Goal: Information Seeking & Learning: Learn about a topic

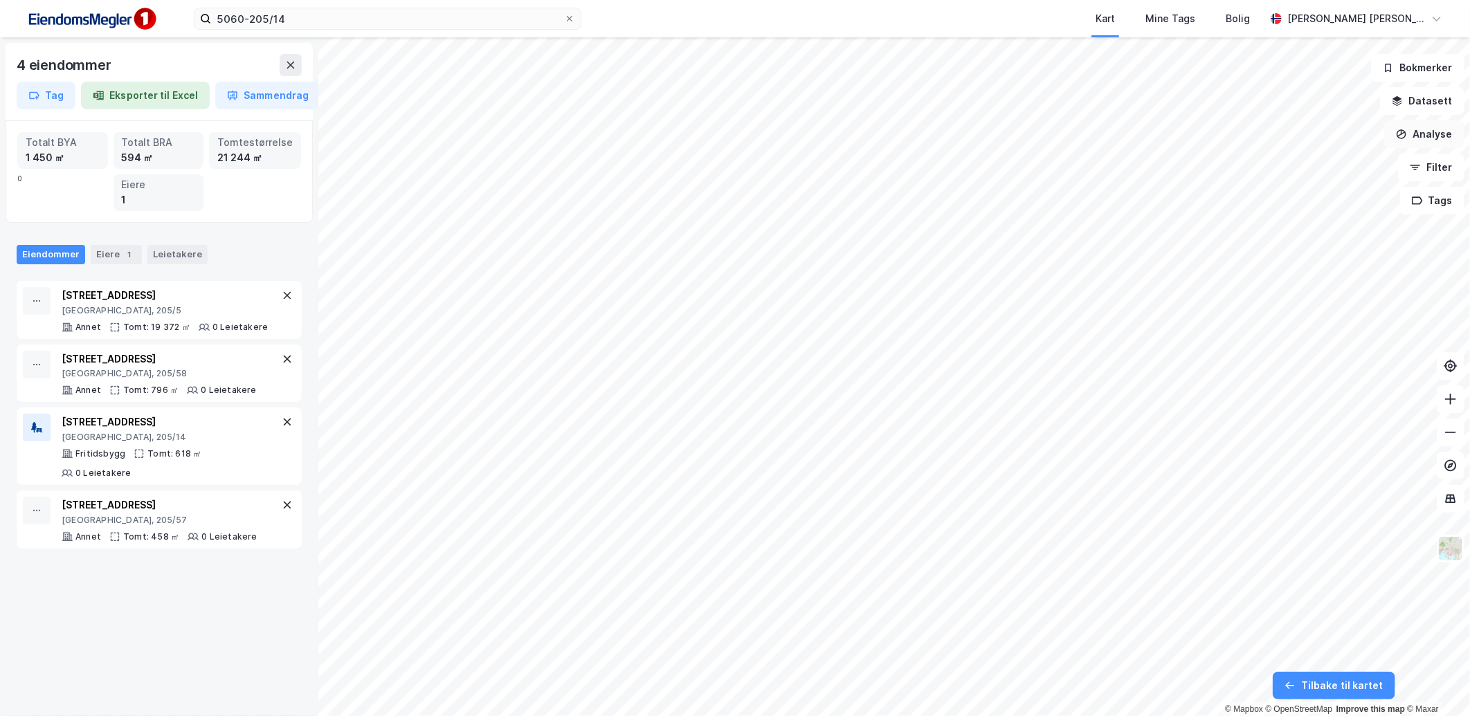
click at [1421, 137] on button "Analyse" at bounding box center [1425, 134] width 80 height 28
click at [1306, 160] on div "Tegn område" at bounding box center [1304, 164] width 120 height 12
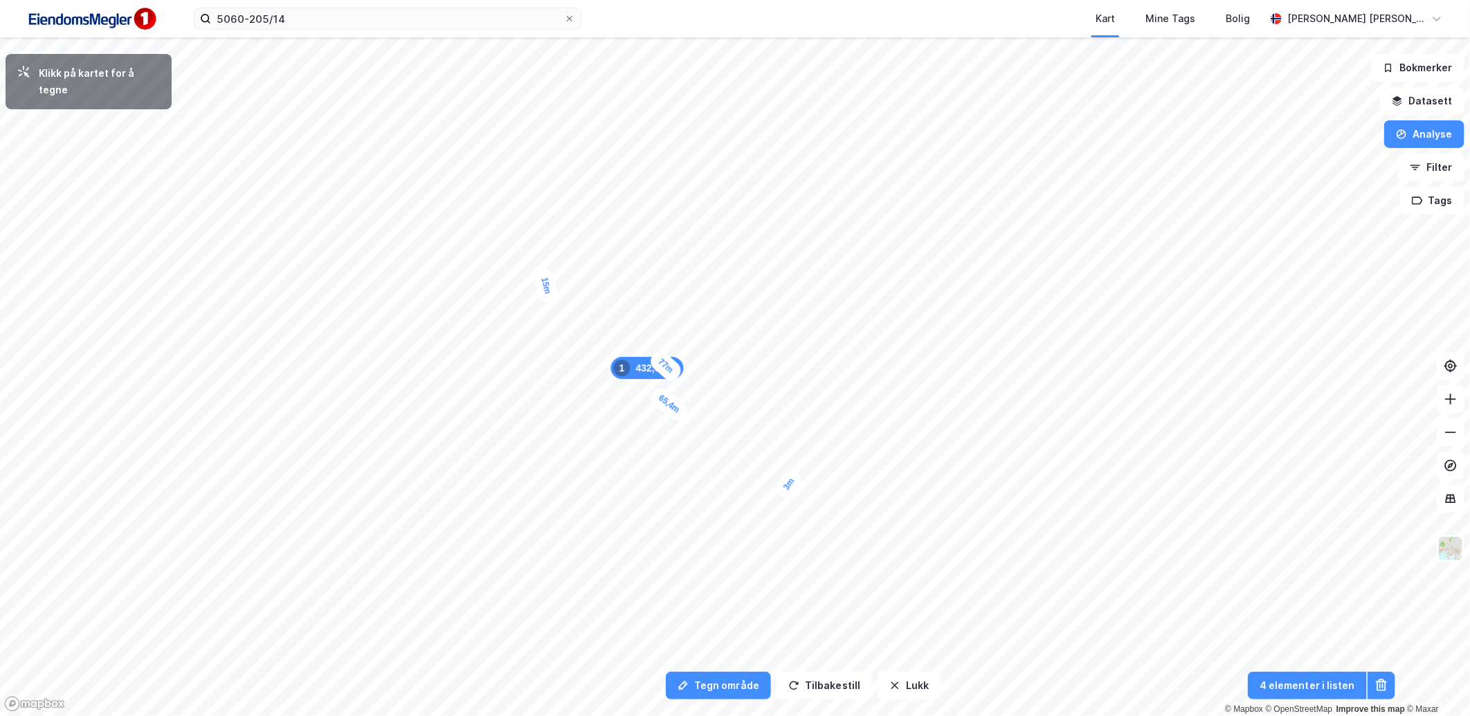
click at [793, 478] on div "3m" at bounding box center [789, 484] width 32 height 35
click at [1015, 335] on div "4,4m" at bounding box center [1006, 330] width 40 height 34
click at [1018, 282] on div "4,4m" at bounding box center [1027, 285] width 40 height 32
click at [847, 305] on div "5,5m" at bounding box center [858, 298] width 40 height 36
click at [694, 287] on div "6,7m" at bounding box center [708, 283] width 39 height 28
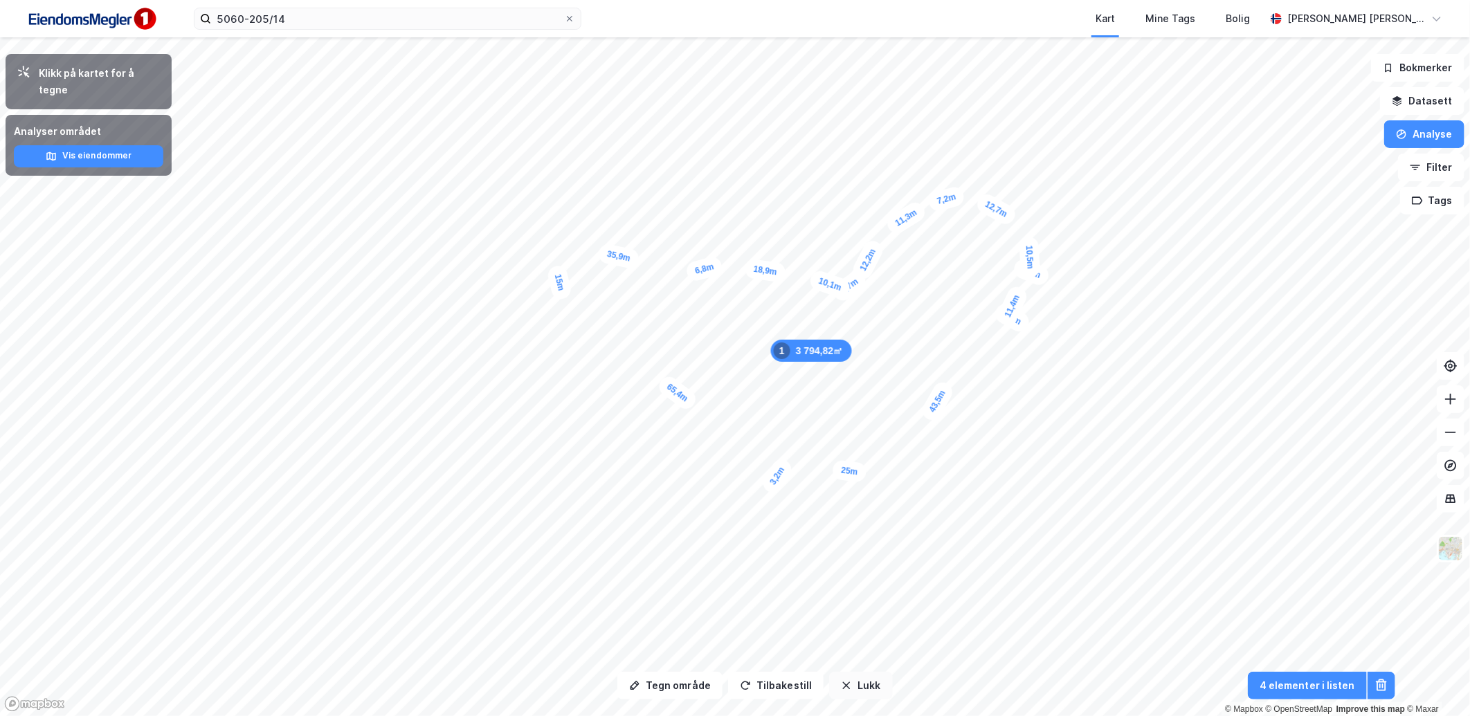
click at [840, 679] on button "Lukk" at bounding box center [860, 686] width 63 height 28
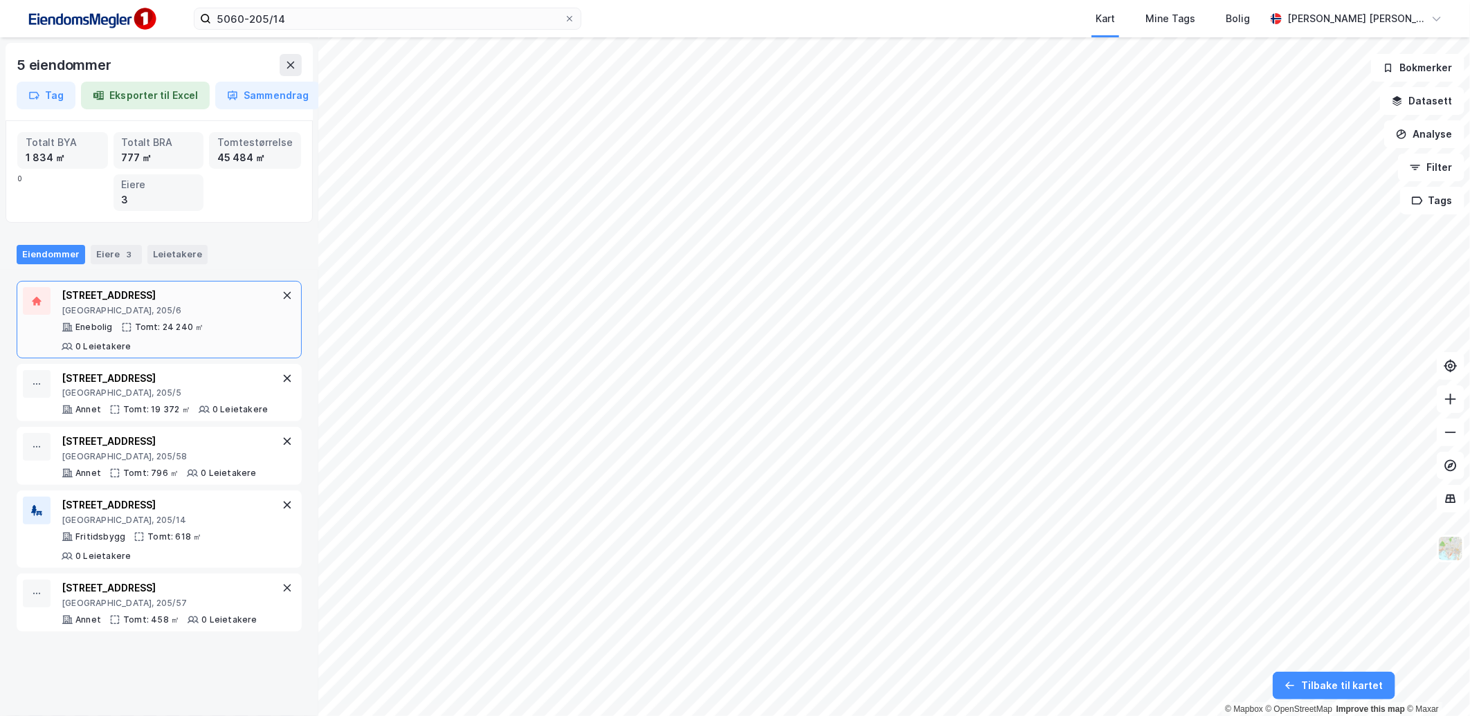
click at [170, 332] on div "Tomt: 24 240 ㎡" at bounding box center [169, 327] width 69 height 11
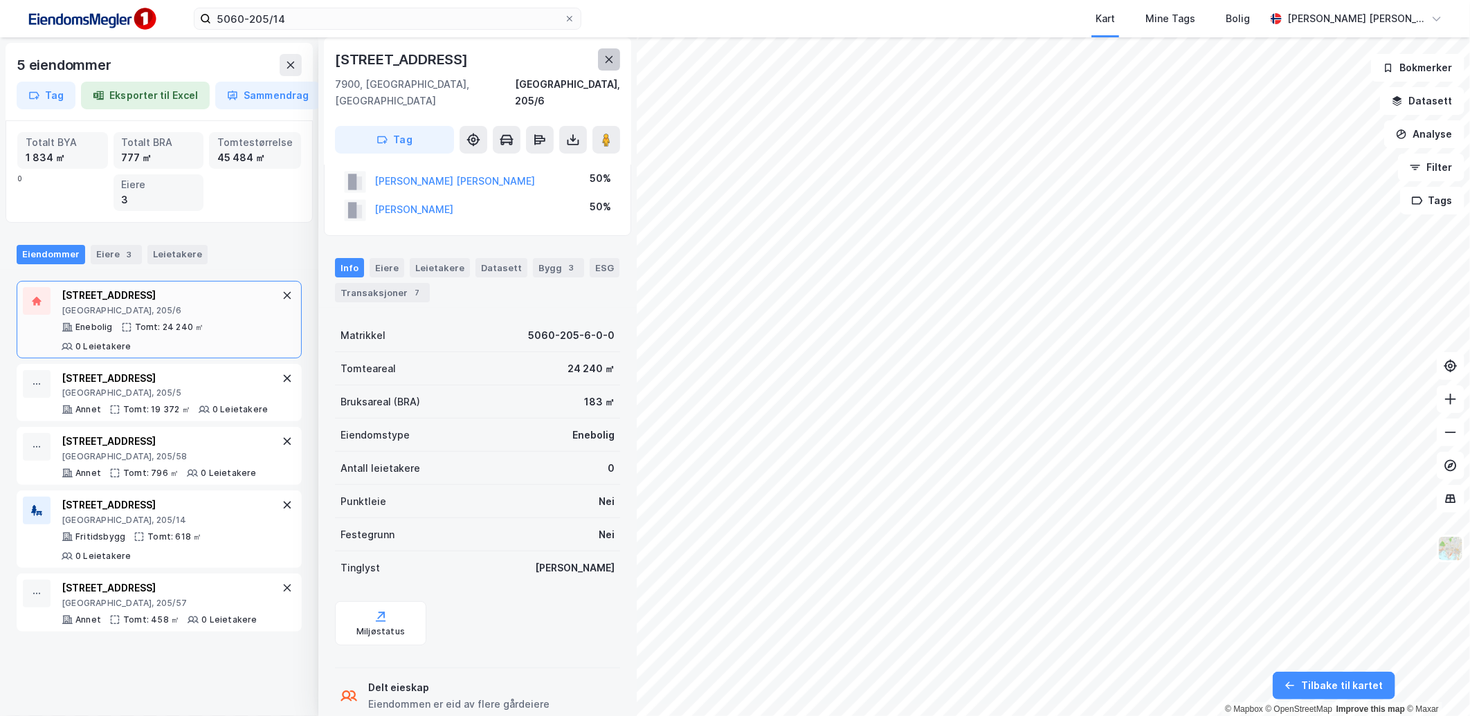
click at [604, 62] on icon at bounding box center [609, 59] width 11 height 11
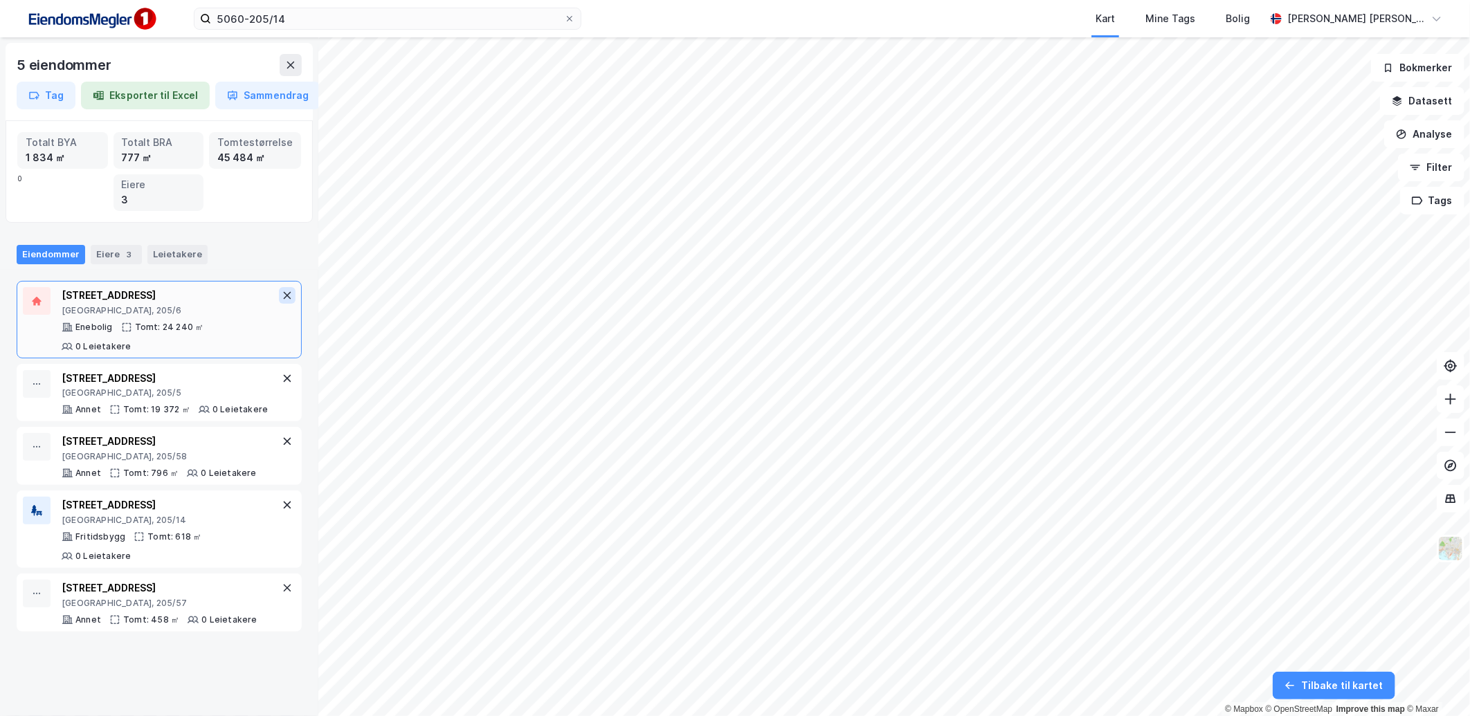
click at [282, 291] on icon at bounding box center [287, 295] width 11 height 11
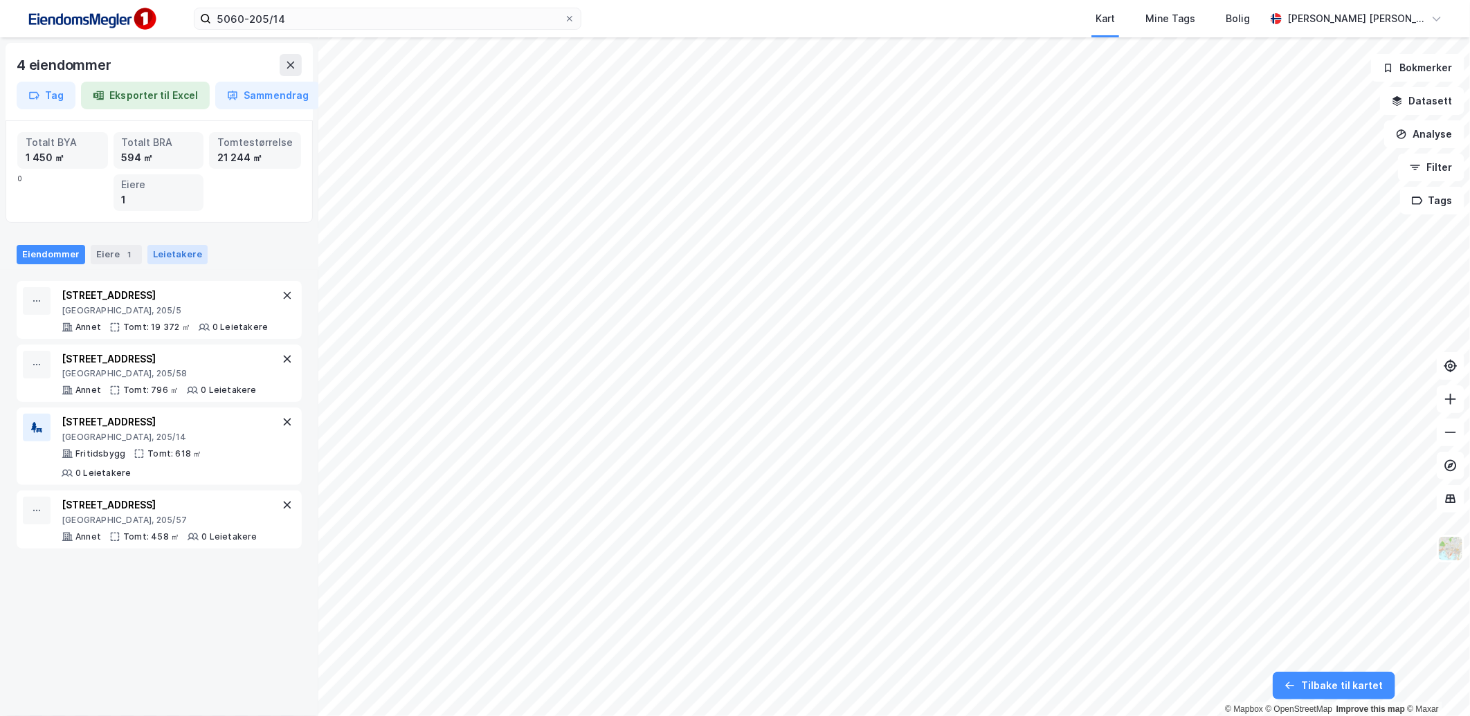
click at [168, 257] on div "Leietakere" at bounding box center [177, 254] width 60 height 19
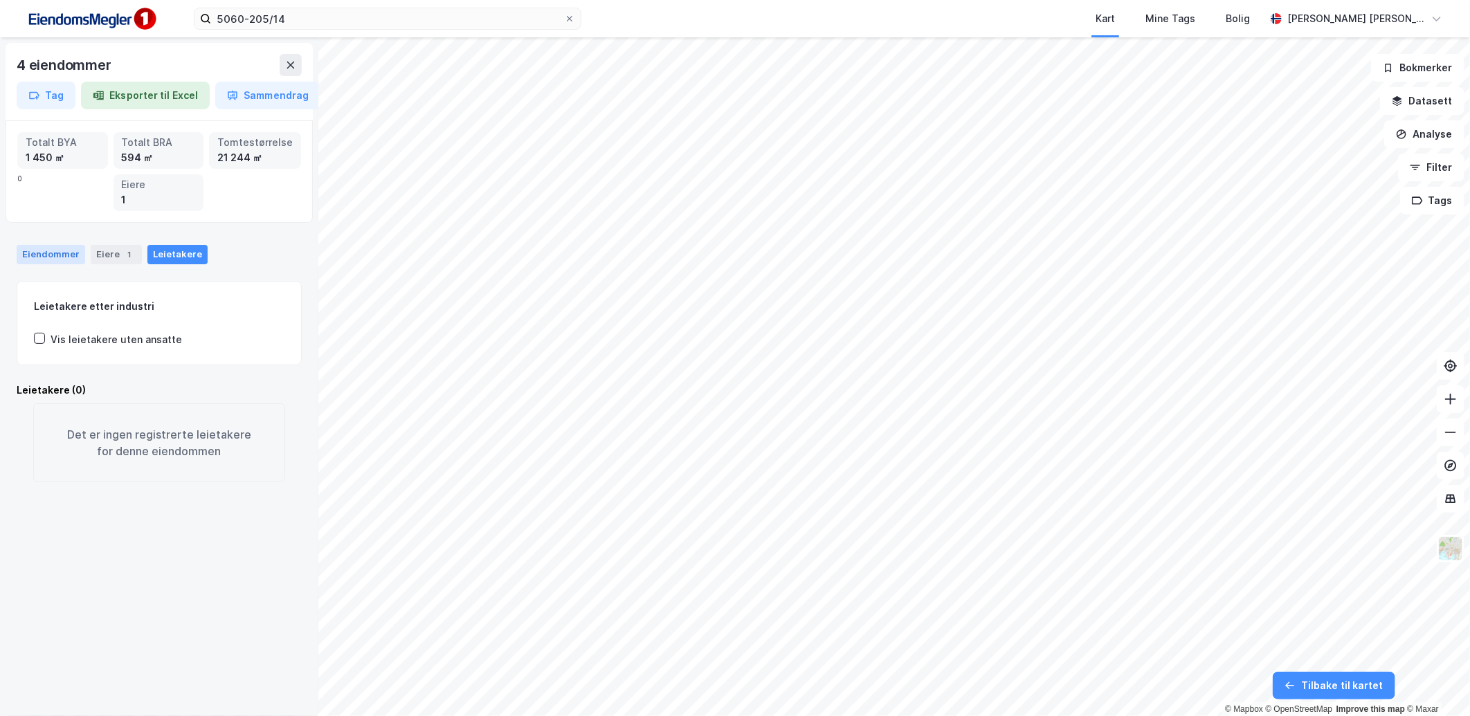
click at [69, 246] on div "Eiendommer" at bounding box center [51, 254] width 69 height 19
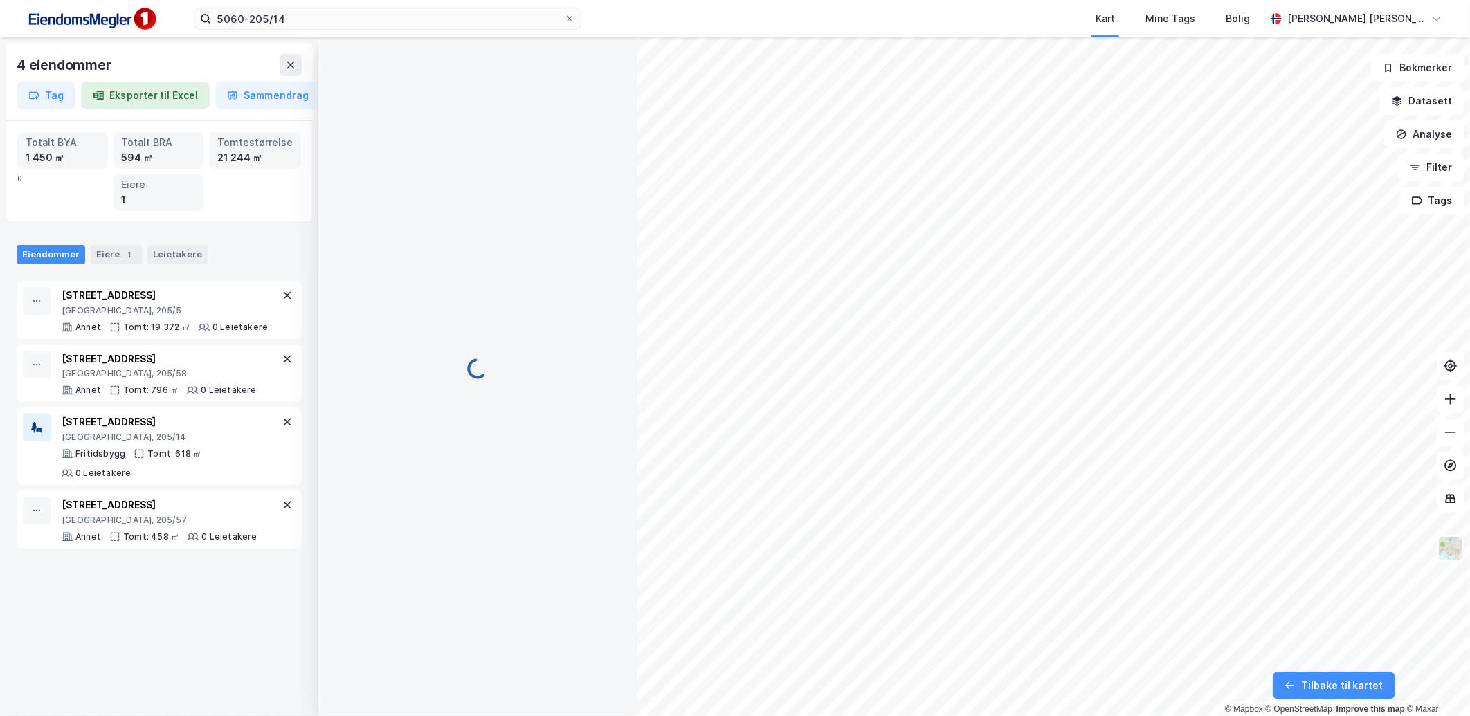
scroll to position [37, 0]
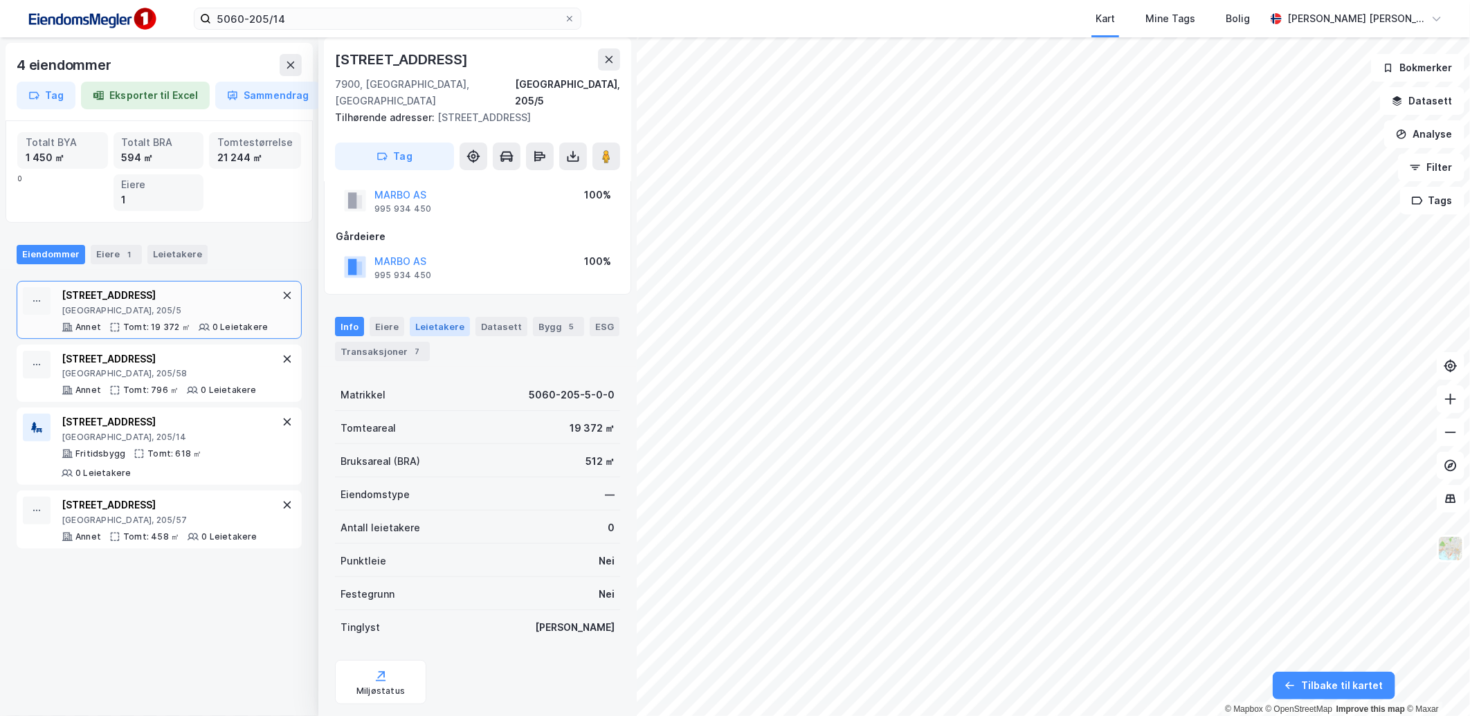
click at [438, 317] on div "Leietakere" at bounding box center [440, 326] width 60 height 19
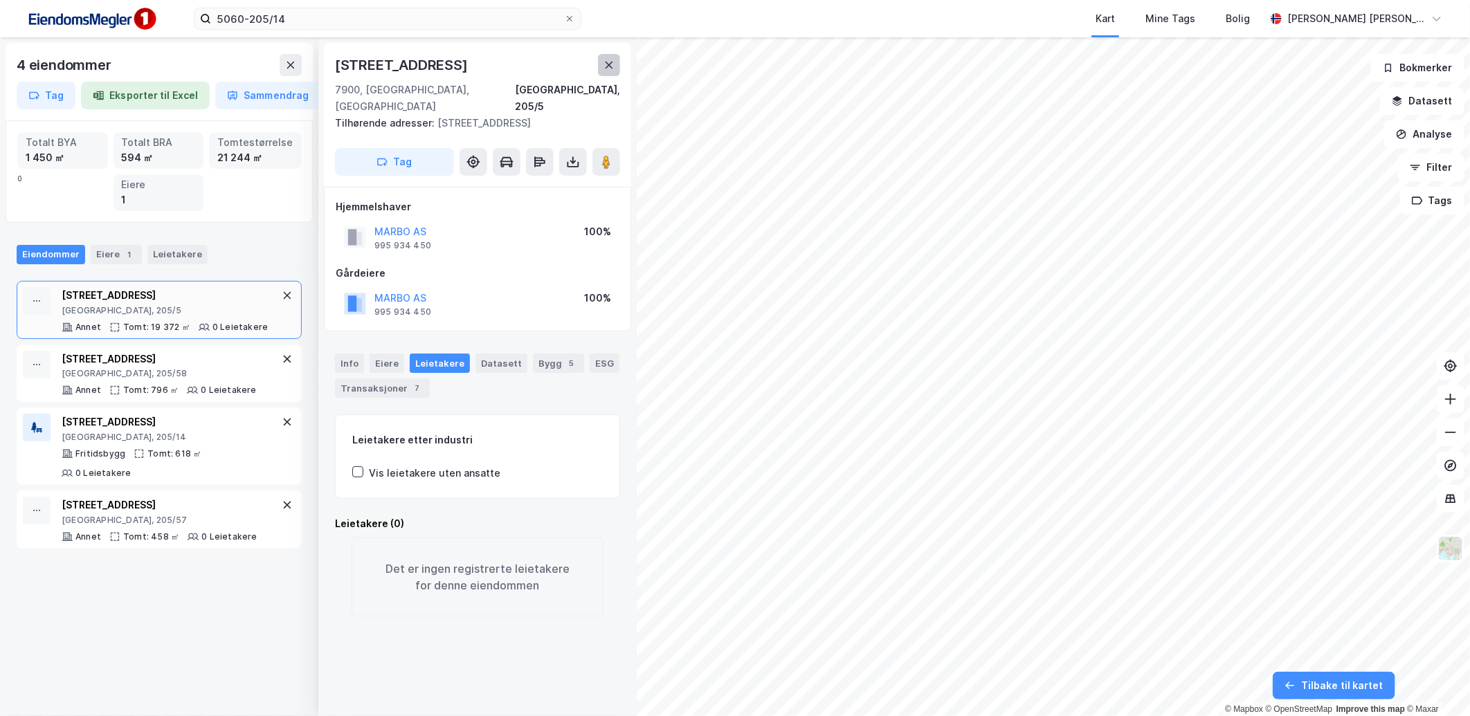
click at [603, 71] on button at bounding box center [609, 65] width 22 height 22
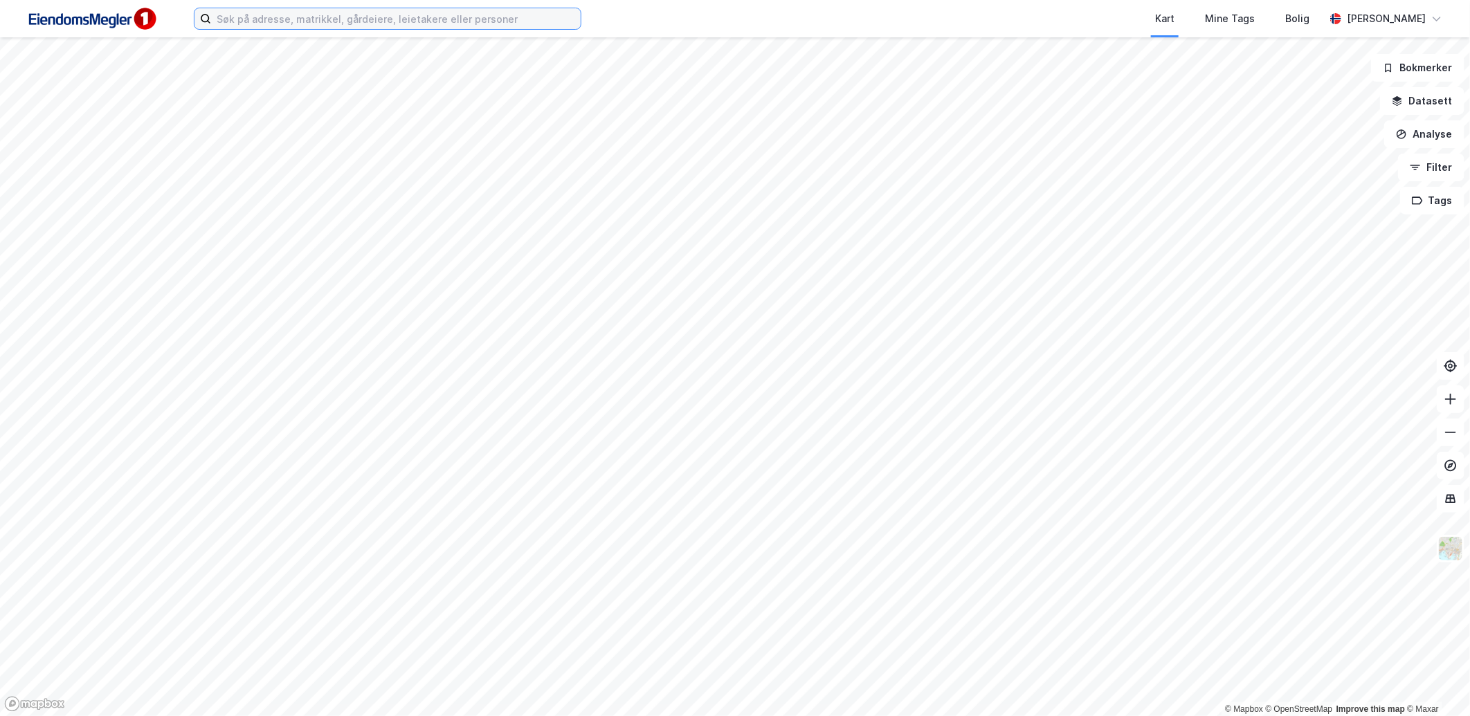
click at [375, 24] on input at bounding box center [396, 18] width 370 height 21
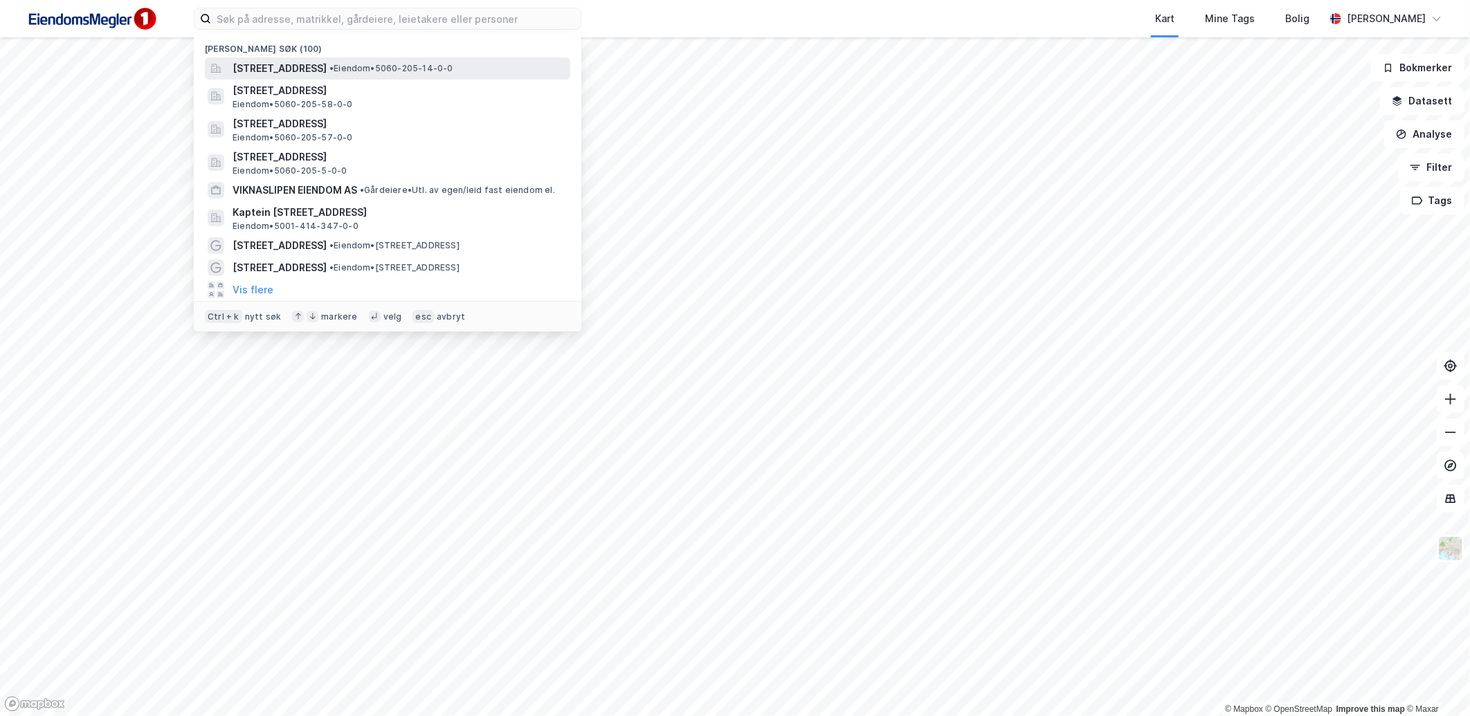
click at [327, 66] on span "[STREET_ADDRESS]" at bounding box center [280, 68] width 94 height 17
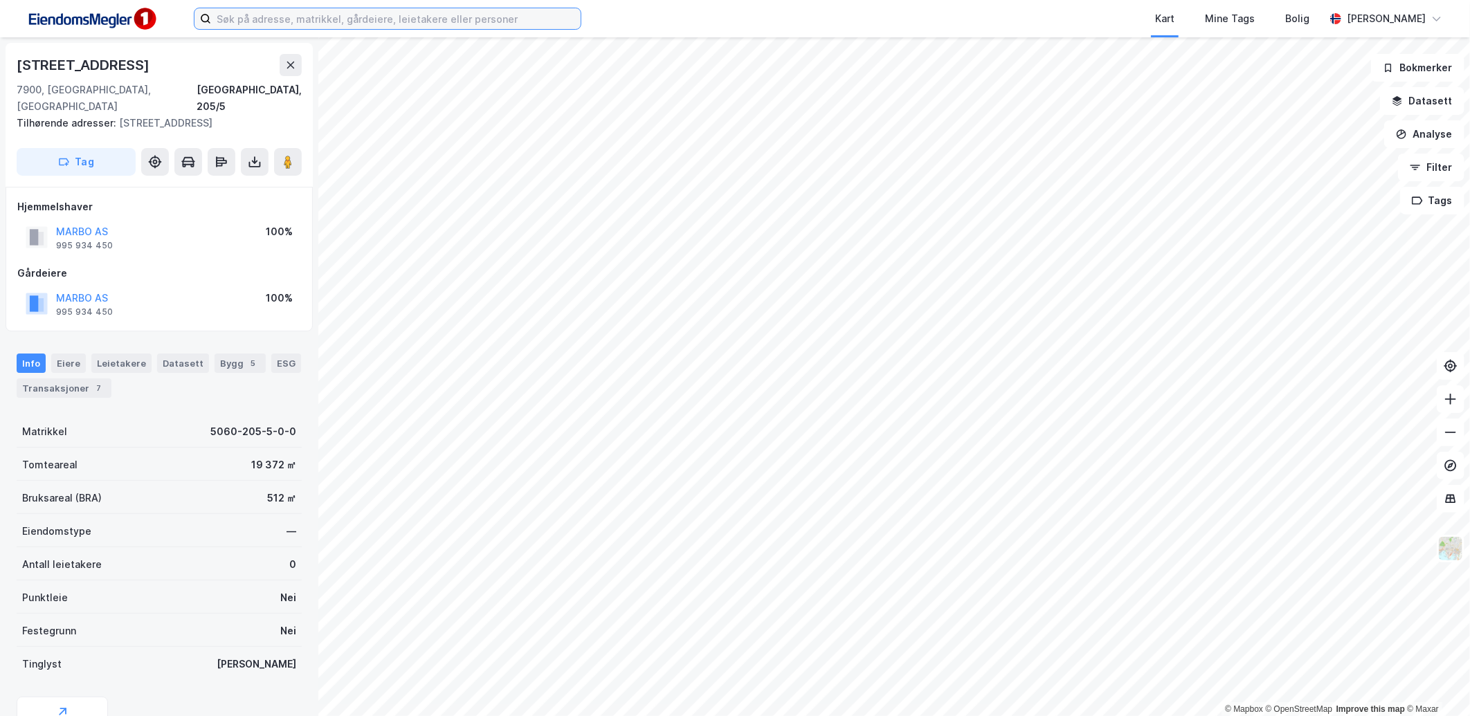
click at [399, 23] on input at bounding box center [396, 18] width 370 height 21
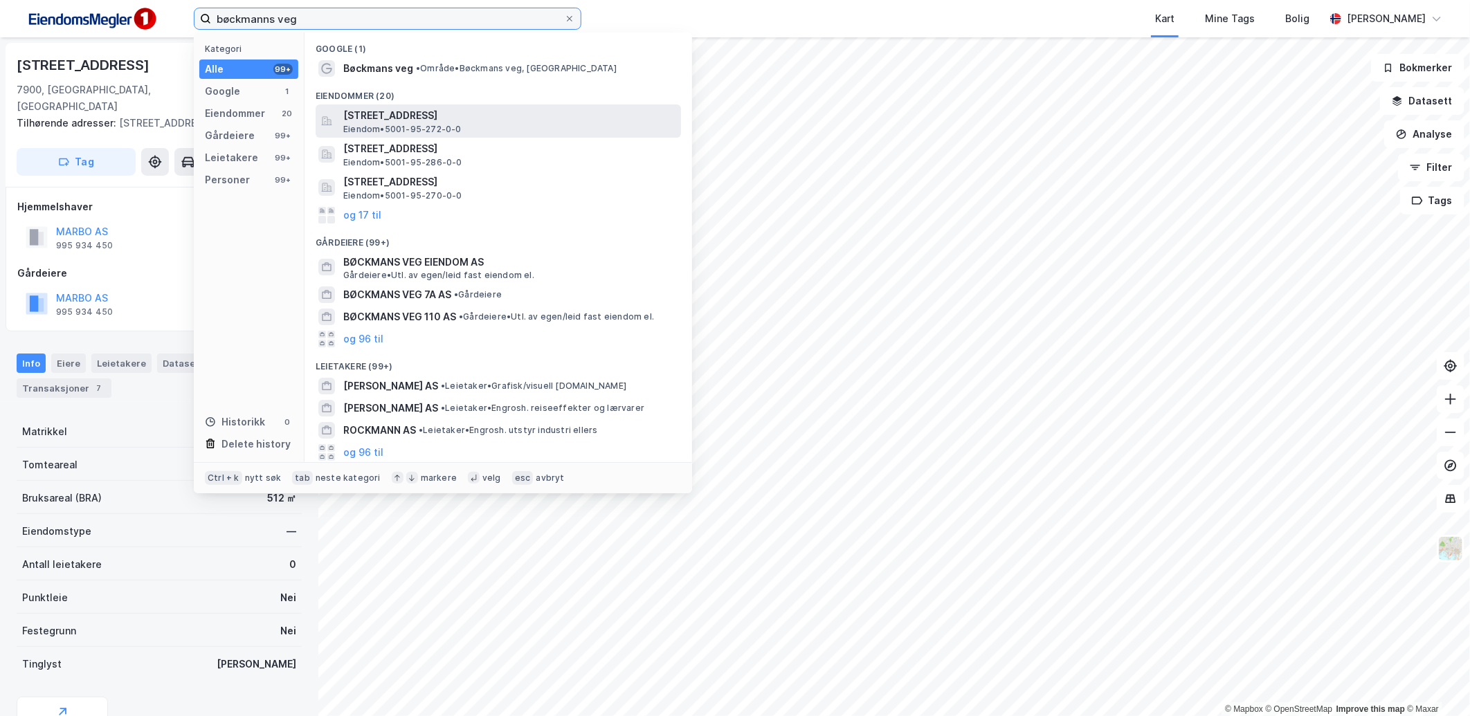
type input "bøckmanns veg"
click at [466, 106] on div "[STREET_ADDRESS] • 5001-95-272-0-0" at bounding box center [499, 121] width 366 height 33
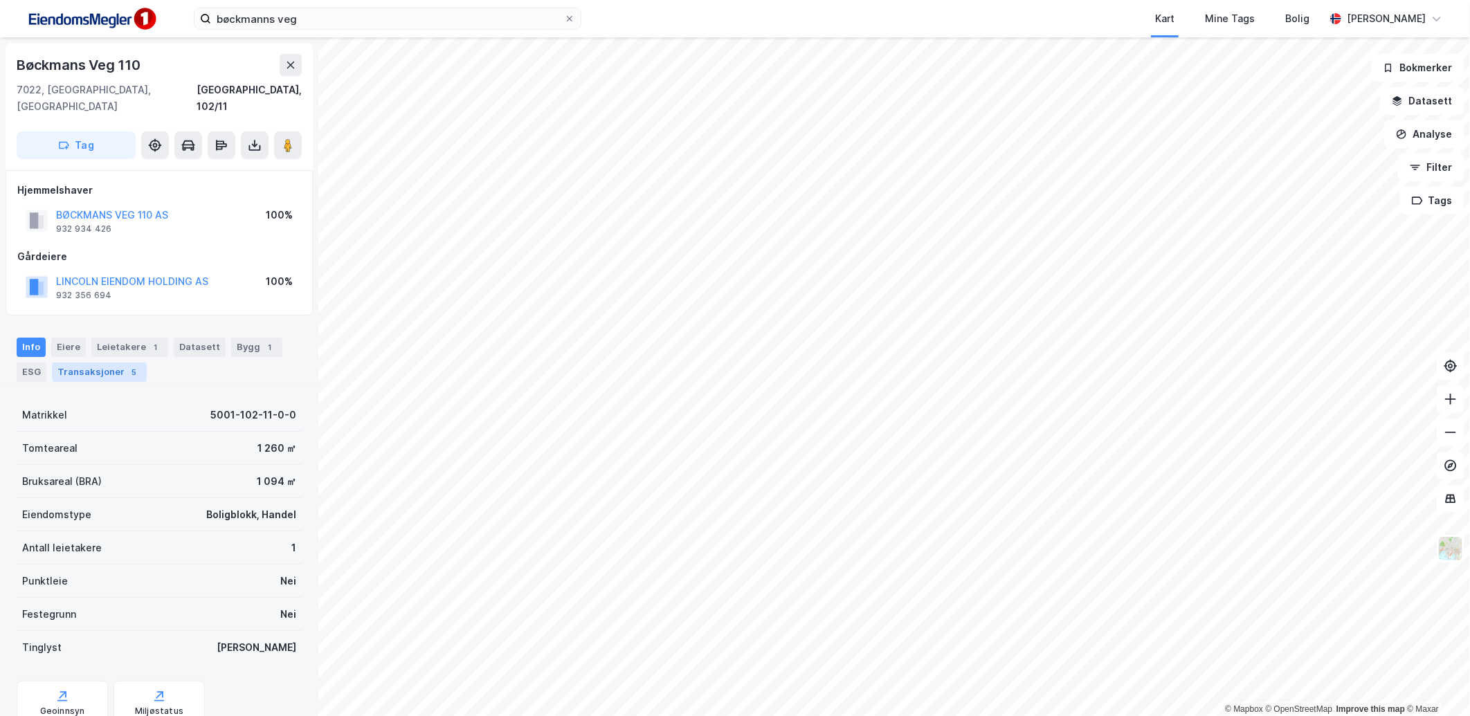
click at [102, 363] on div "Transaksjoner 5" at bounding box center [99, 372] width 95 height 19
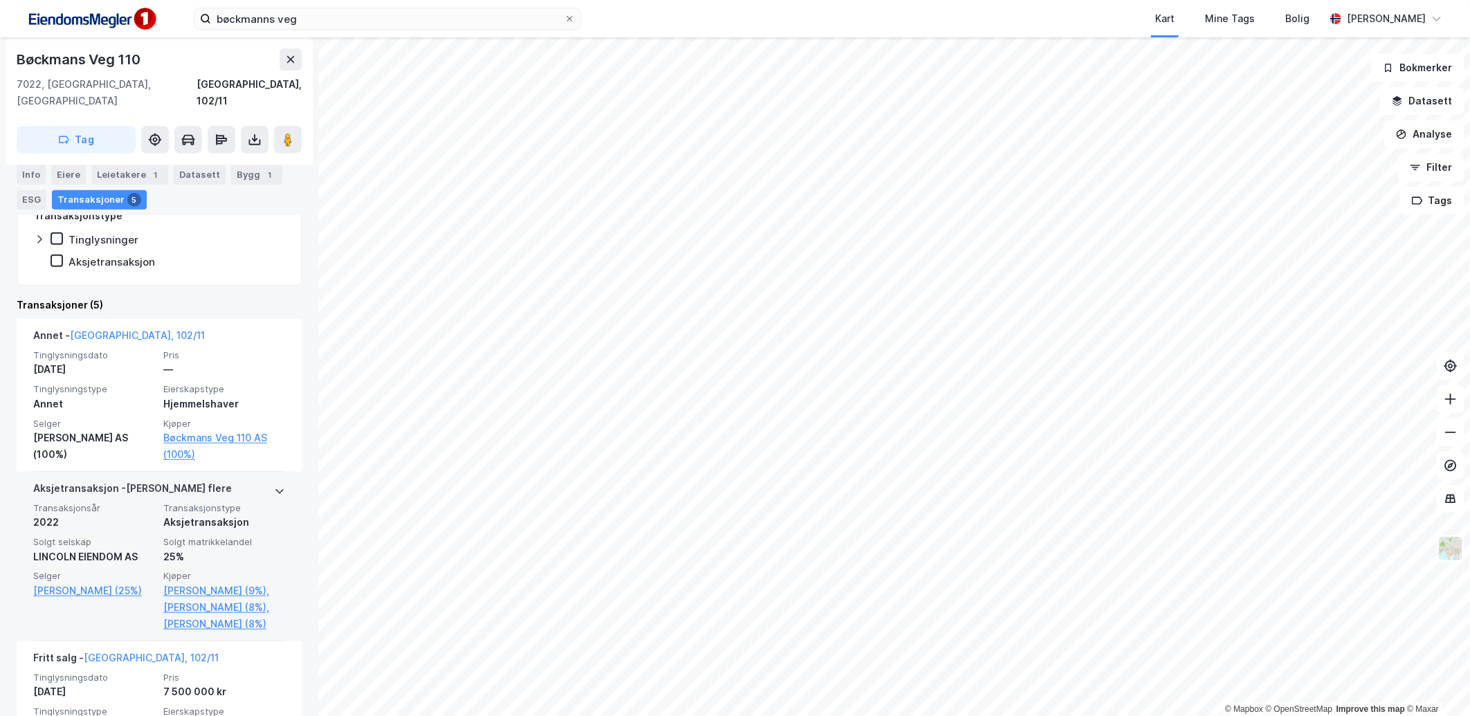
scroll to position [307, 0]
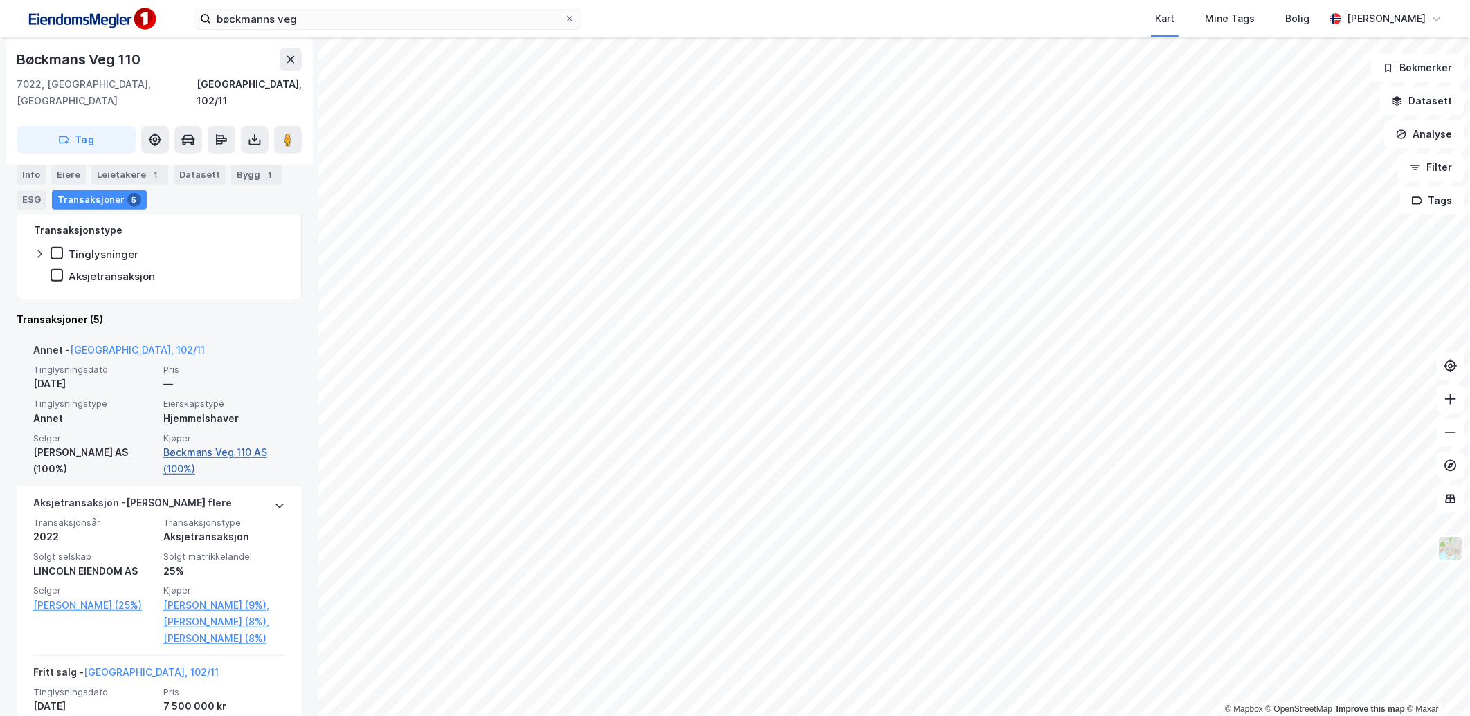
click at [229, 444] on link "Bøckmans Veg 110 AS (100%)" at bounding box center [224, 460] width 122 height 33
